Goal: Find contact information: Obtain details needed to contact an individual or organization

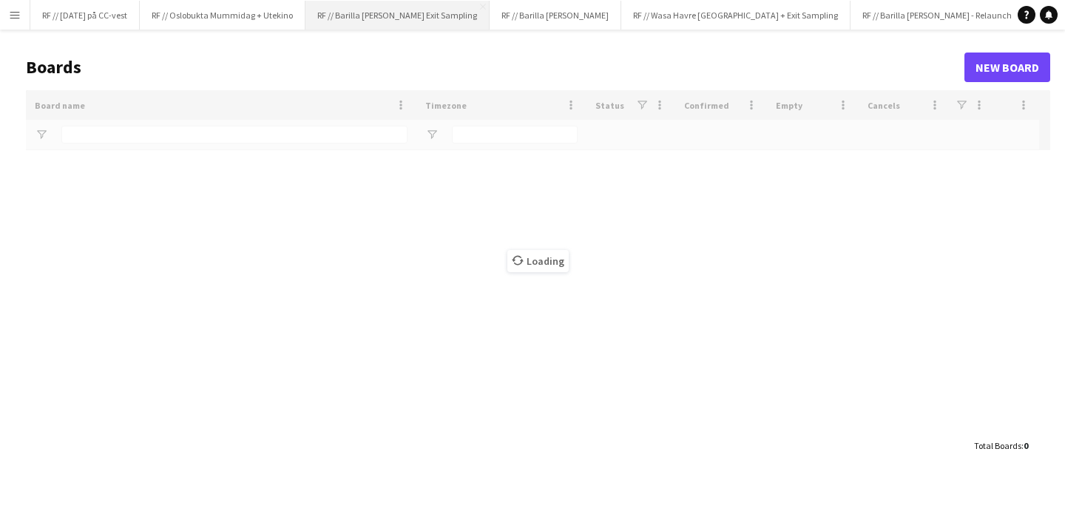
type input "*******"
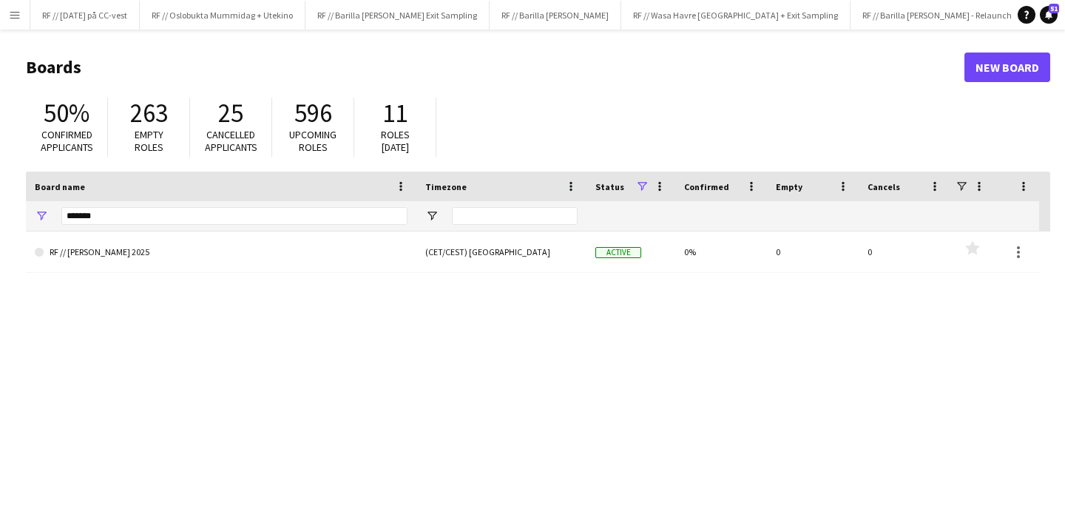
click at [21, 17] on button "Menu" at bounding box center [15, 15] width 30 height 30
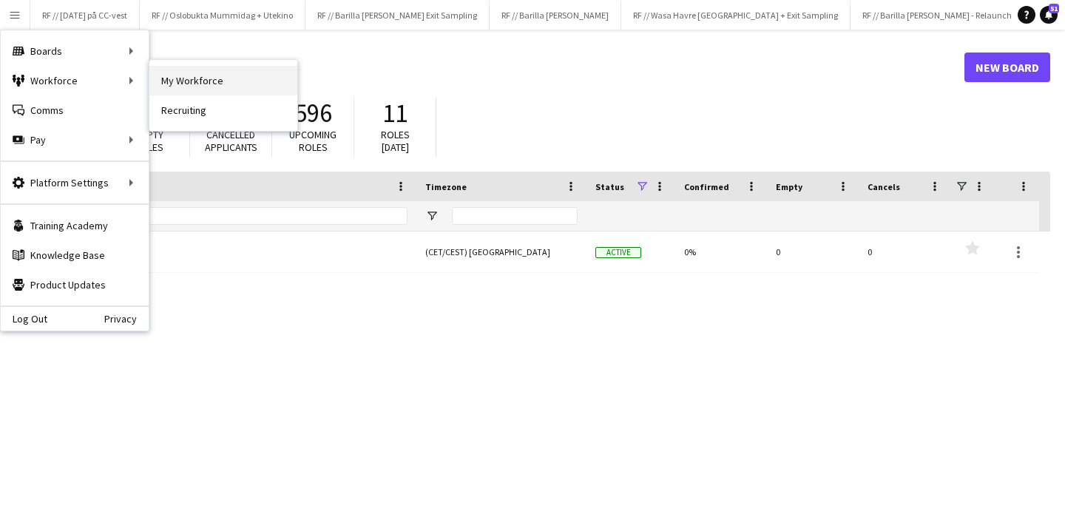
click at [195, 82] on link "My Workforce" at bounding box center [223, 81] width 148 height 30
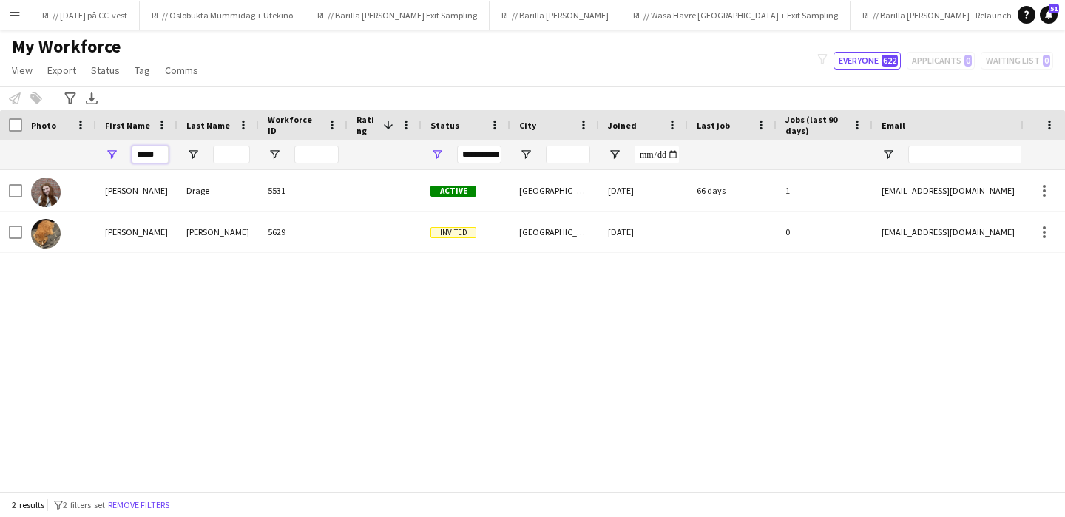
click at [149, 155] on input "*****" at bounding box center [150, 155] width 37 height 18
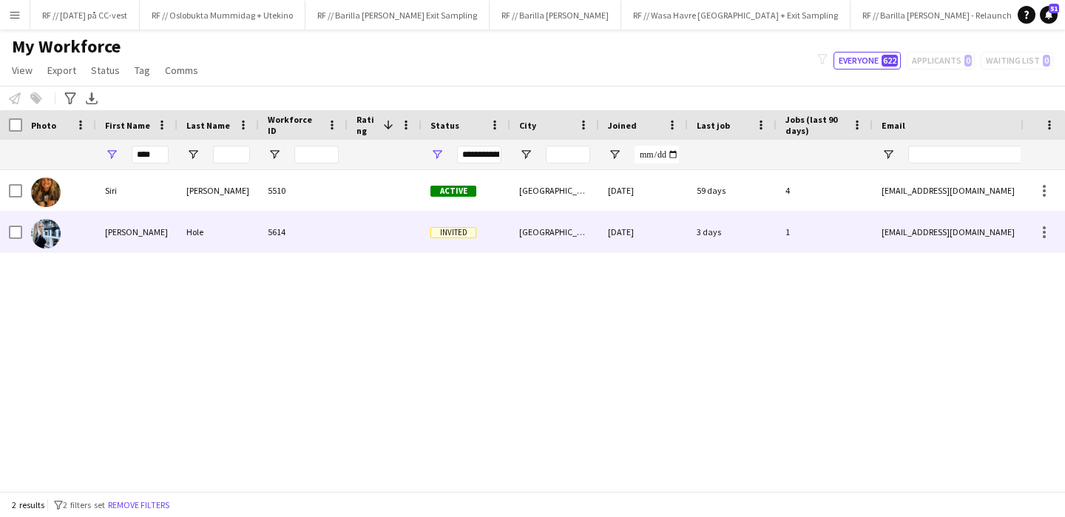
click at [105, 231] on div "[PERSON_NAME]" at bounding box center [136, 232] width 81 height 41
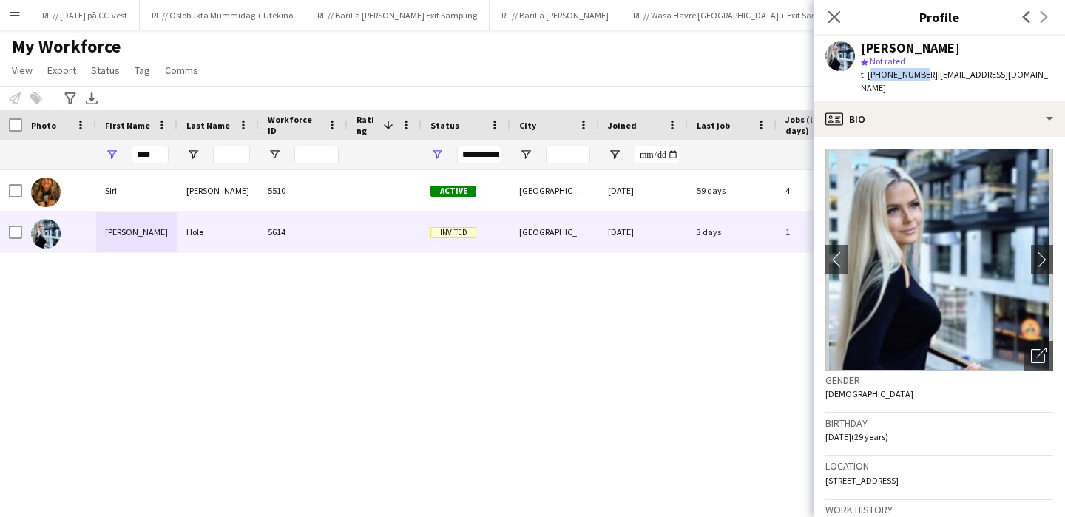
drag, startPoint x: 915, startPoint y: 74, endPoint x: 869, endPoint y: 76, distance: 46.7
click at [869, 76] on span "t. [PHONE_NUMBER]" at bounding box center [899, 74] width 77 height 11
copy span "[PHONE_NUMBER]"
drag, startPoint x: 1014, startPoint y: 75, endPoint x: 923, endPoint y: 80, distance: 91.9
click at [923, 80] on div "[PERSON_NAME] star Not rated t. [PHONE_NUMBER] | [EMAIL_ADDRESS][DOMAIN_NAME]" at bounding box center [940, 69] width 252 height 66
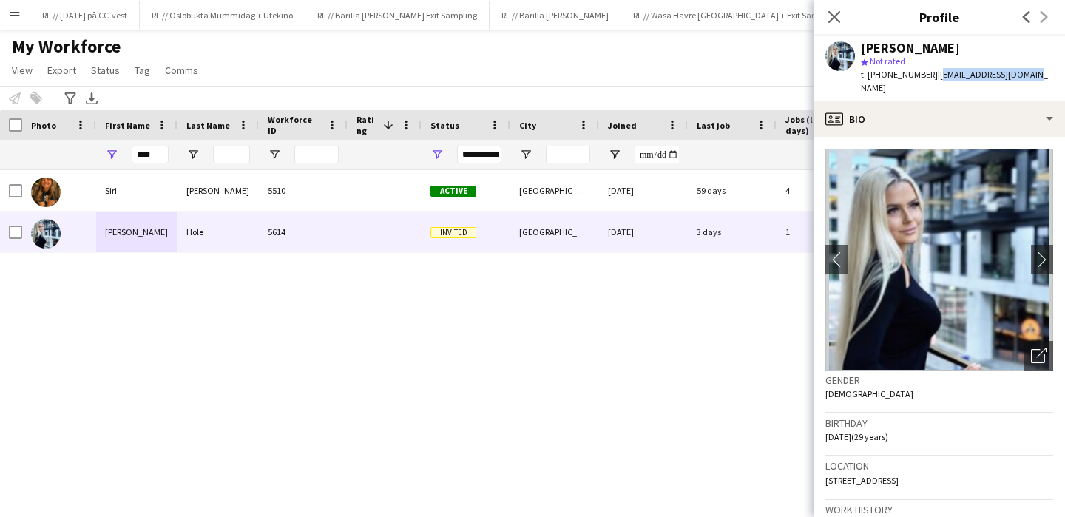
copy span "[EMAIL_ADDRESS][DOMAIN_NAME]"
click at [148, 158] on input "****" at bounding box center [150, 155] width 37 height 18
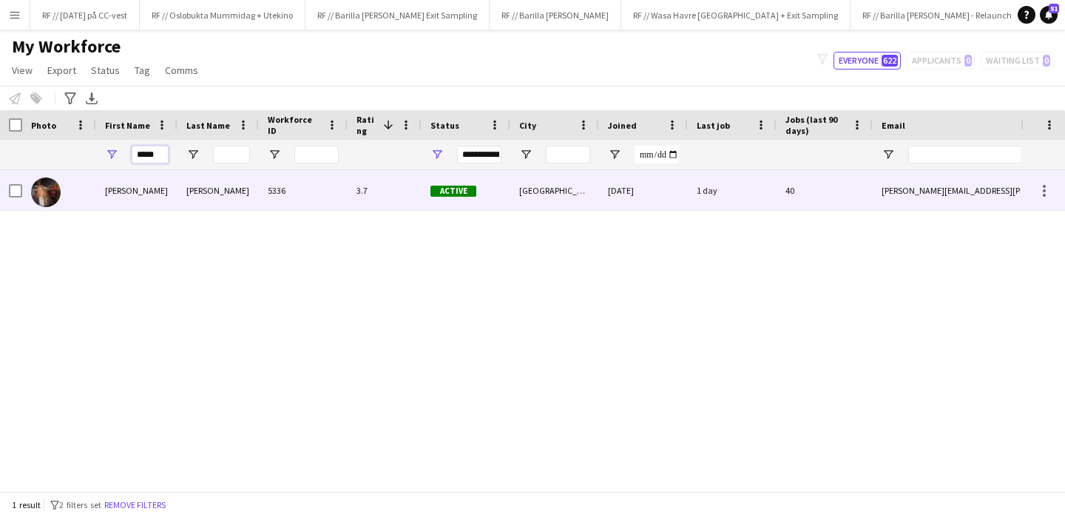
type input "*****"
click at [80, 200] on div at bounding box center [59, 190] width 74 height 41
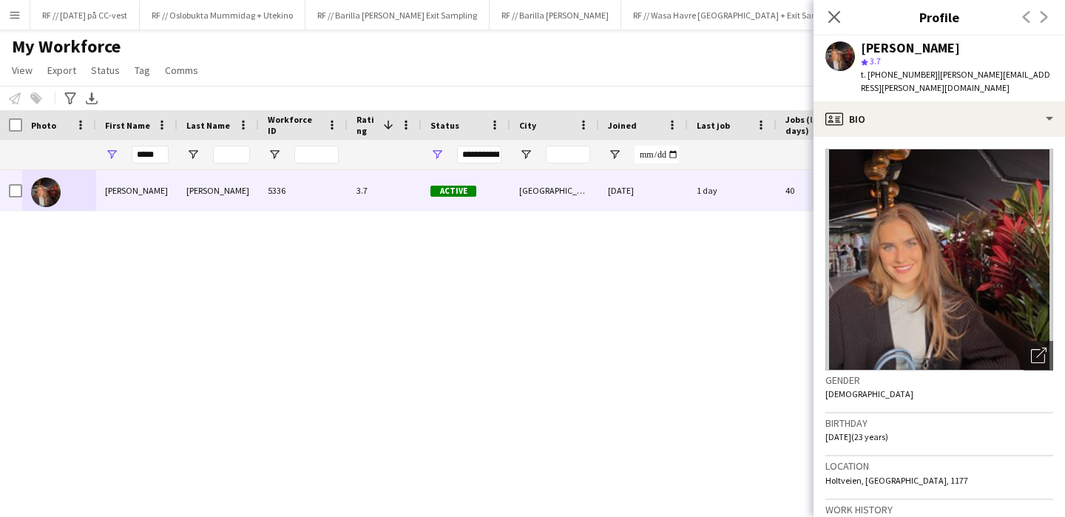
drag, startPoint x: 950, startPoint y: 47, endPoint x: 863, endPoint y: 47, distance: 86.6
click at [863, 47] on div "[PERSON_NAME]" at bounding box center [957, 47] width 192 height 13
copy div "[PERSON_NAME]"
drag, startPoint x: 1031, startPoint y: 73, endPoint x: 925, endPoint y: 73, distance: 105.8
click at [925, 73] on div "[PERSON_NAME] star 3.7 t. [PHONE_NUMBER] | [PERSON_NAME][EMAIL_ADDRESS][PERSON_…" at bounding box center [940, 69] width 252 height 66
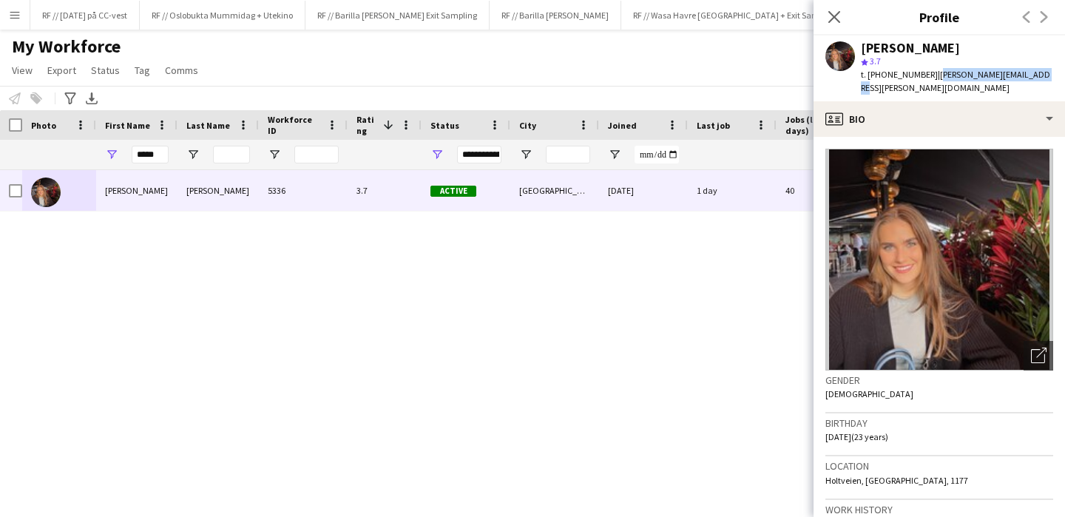
drag, startPoint x: 923, startPoint y: 76, endPoint x: 1029, endPoint y: 80, distance: 105.9
click at [1029, 80] on div "[PERSON_NAME] star 3.7 t. [PHONE_NUMBER] | [PERSON_NAME][EMAIL_ADDRESS][PERSON_…" at bounding box center [940, 69] width 252 height 66
copy span "[PERSON_NAME][EMAIL_ADDRESS][PERSON_NAME][DOMAIN_NAME]"
drag, startPoint x: 914, startPoint y: 74, endPoint x: 869, endPoint y: 75, distance: 45.2
click at [869, 75] on span "t. [PHONE_NUMBER]" at bounding box center [899, 74] width 77 height 11
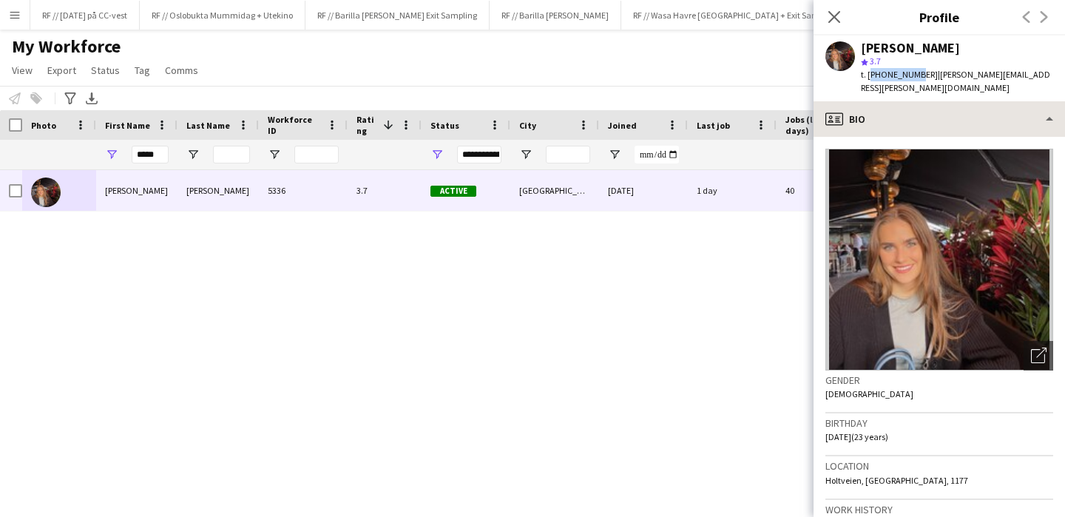
copy span "[PHONE_NUMBER]"
